Goal: Task Accomplishment & Management: Manage account settings

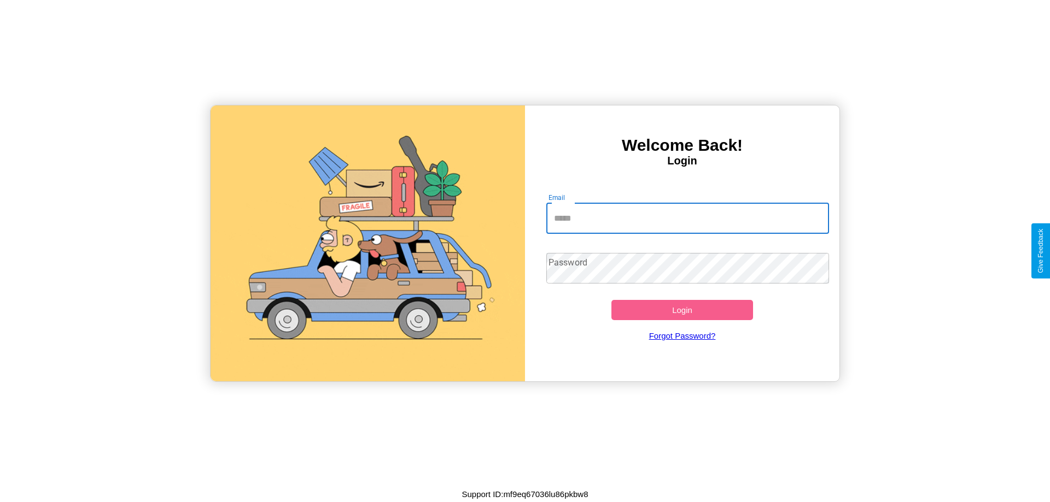
click at [687, 218] on input "Email" at bounding box center [687, 218] width 283 height 31
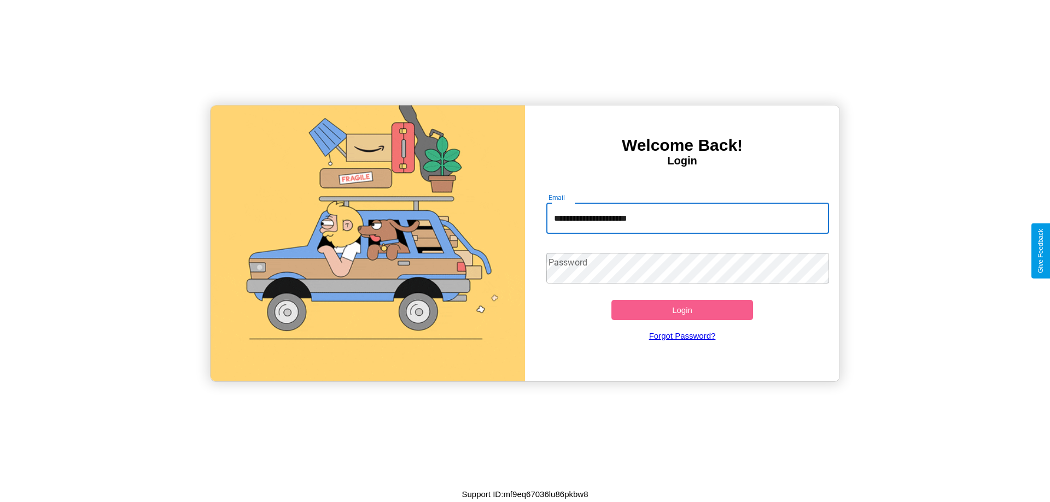
type input "**********"
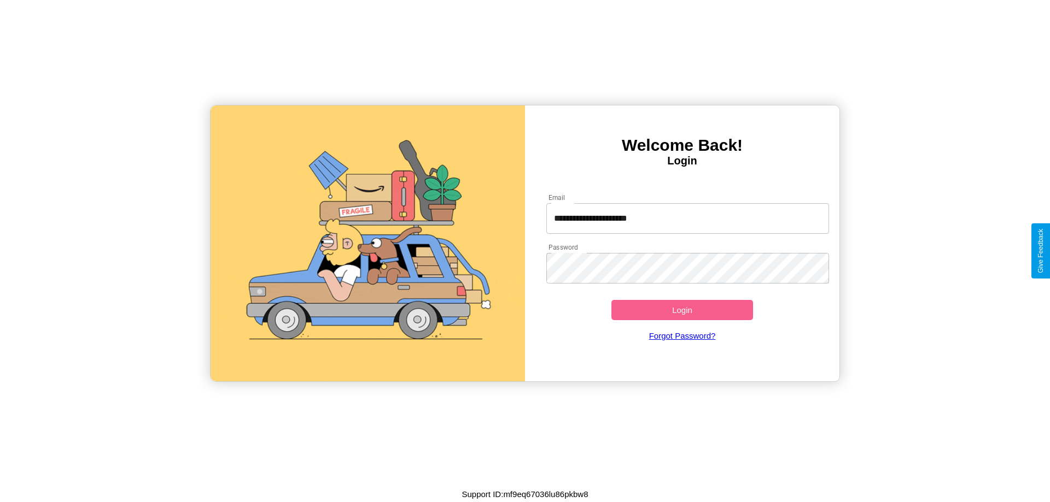
click at [682, 310] on button "Login" at bounding box center [682, 310] width 142 height 20
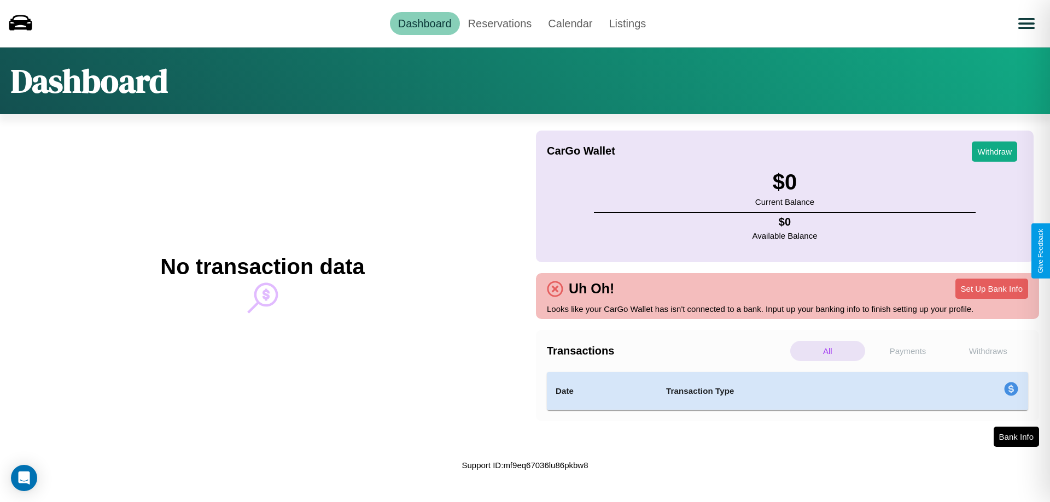
click at [987, 351] on p "Withdraws" at bounding box center [987, 351] width 75 height 20
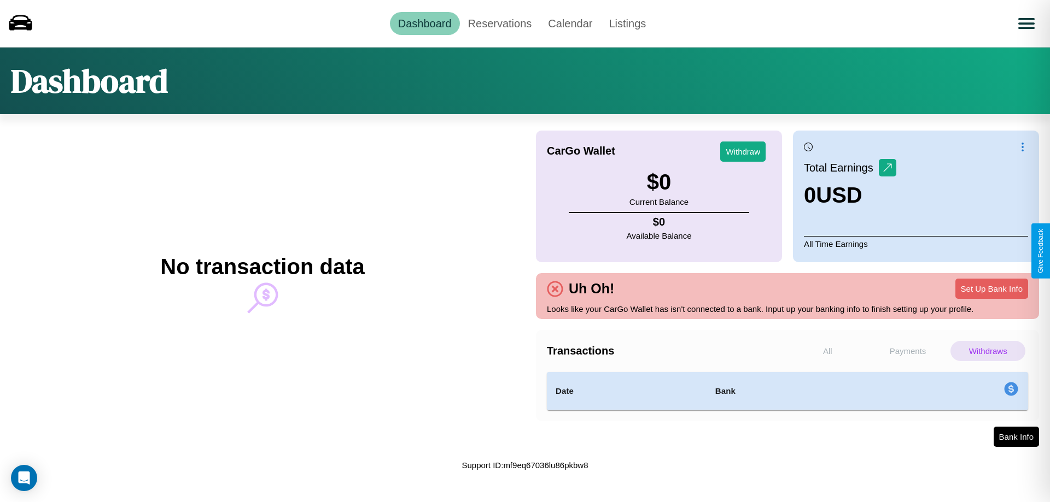
click at [907, 351] on p "Payments" at bounding box center [907, 351] width 75 height 20
click at [827, 351] on p "All" at bounding box center [827, 351] width 75 height 20
click at [499, 23] on link "Reservations" at bounding box center [500, 23] width 80 height 23
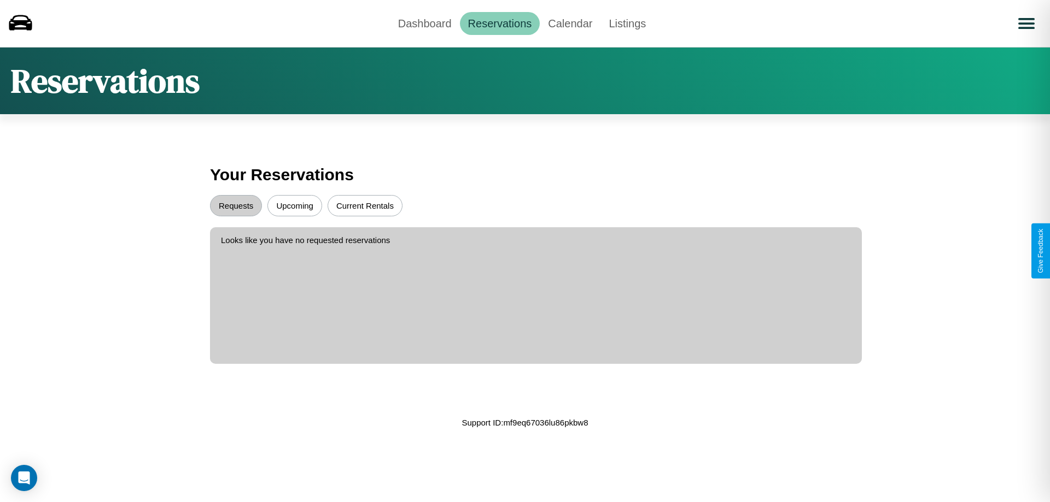
click at [365, 206] on button "Current Rentals" at bounding box center [364, 205] width 75 height 21
click at [236, 206] on button "Requests" at bounding box center [236, 205] width 52 height 21
